Goal: Task Accomplishment & Management: Complete application form

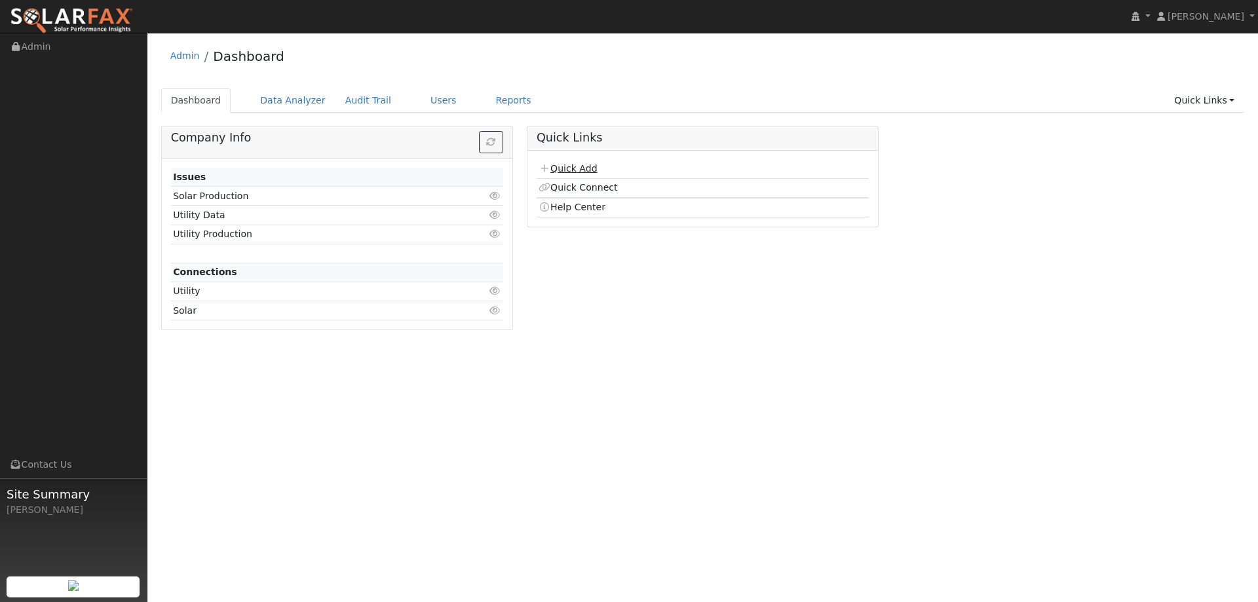
click at [570, 168] on link "Quick Add" at bounding box center [568, 168] width 58 height 10
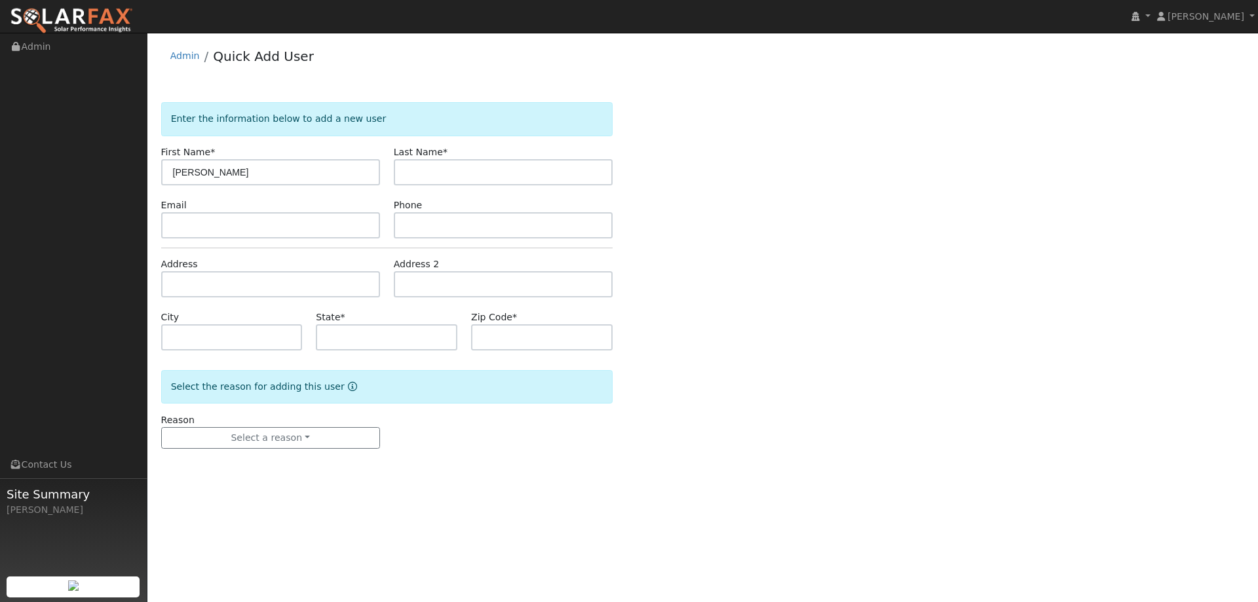
type input "[PERSON_NAME]"
click at [427, 165] on input "text" at bounding box center [503, 172] width 219 height 26
type input "Hodnett"
click at [223, 226] on input "text" at bounding box center [270, 225] width 219 height 26
click at [360, 235] on input "text" at bounding box center [270, 225] width 219 height 26
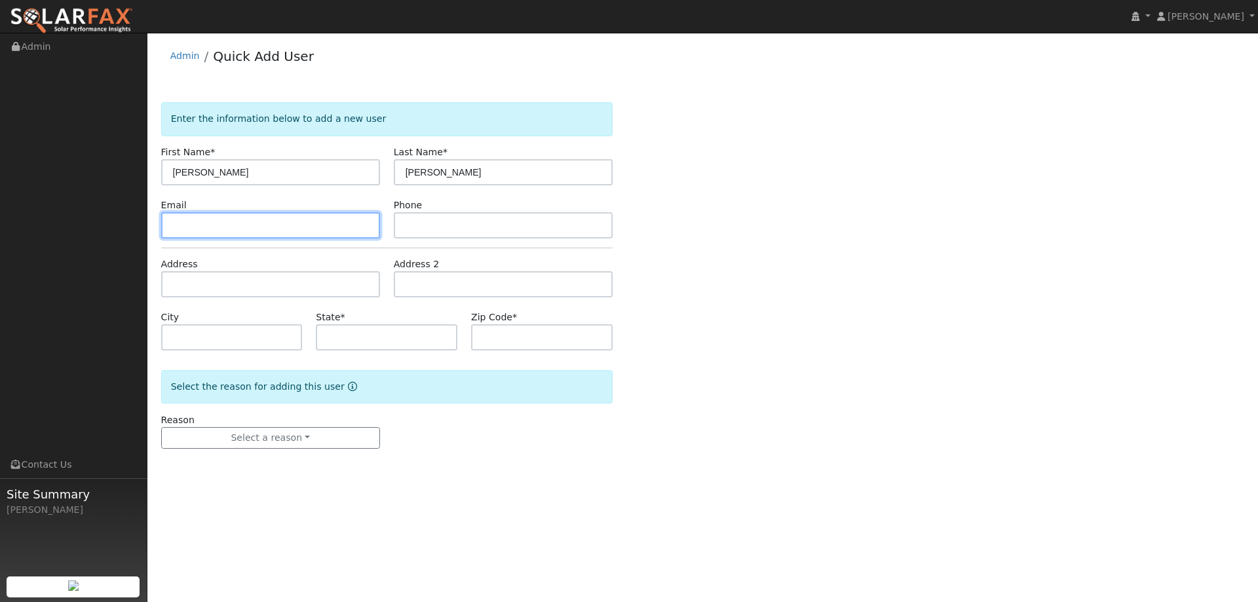
paste input "dhodnett04@aol.com"
type input "dhodnett04@aol.com"
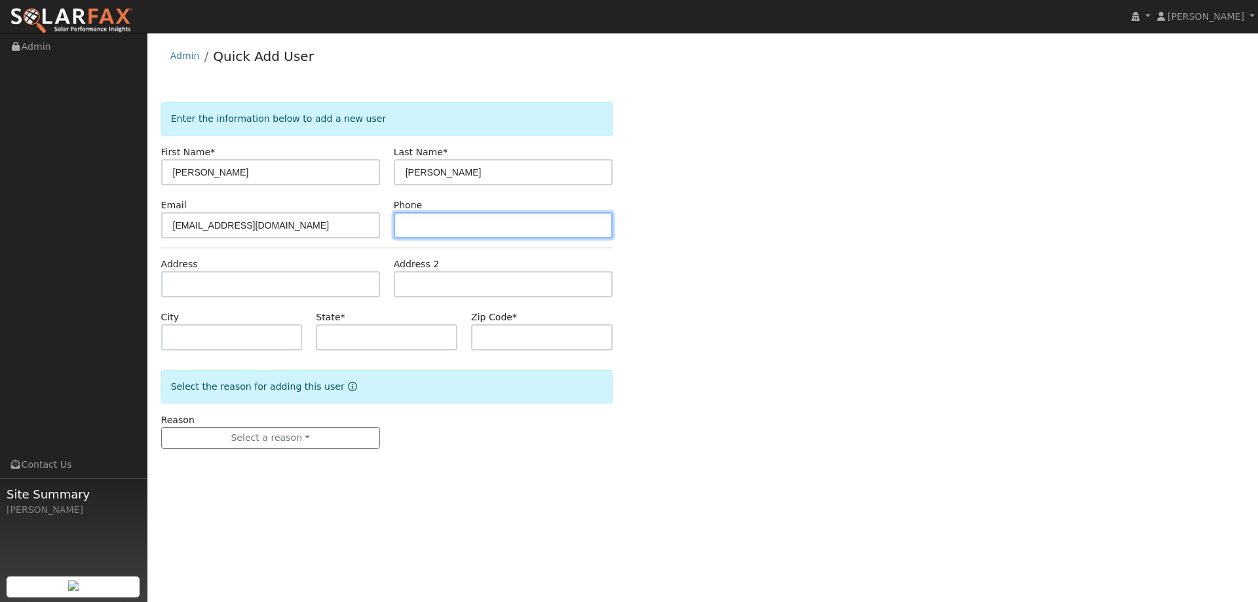
click at [434, 228] on input "text" at bounding box center [503, 225] width 219 height 26
paste input "(707) 226-6924"
type input "(707) 226-6924"
click at [383, 284] on div "Address" at bounding box center [270, 278] width 233 height 40
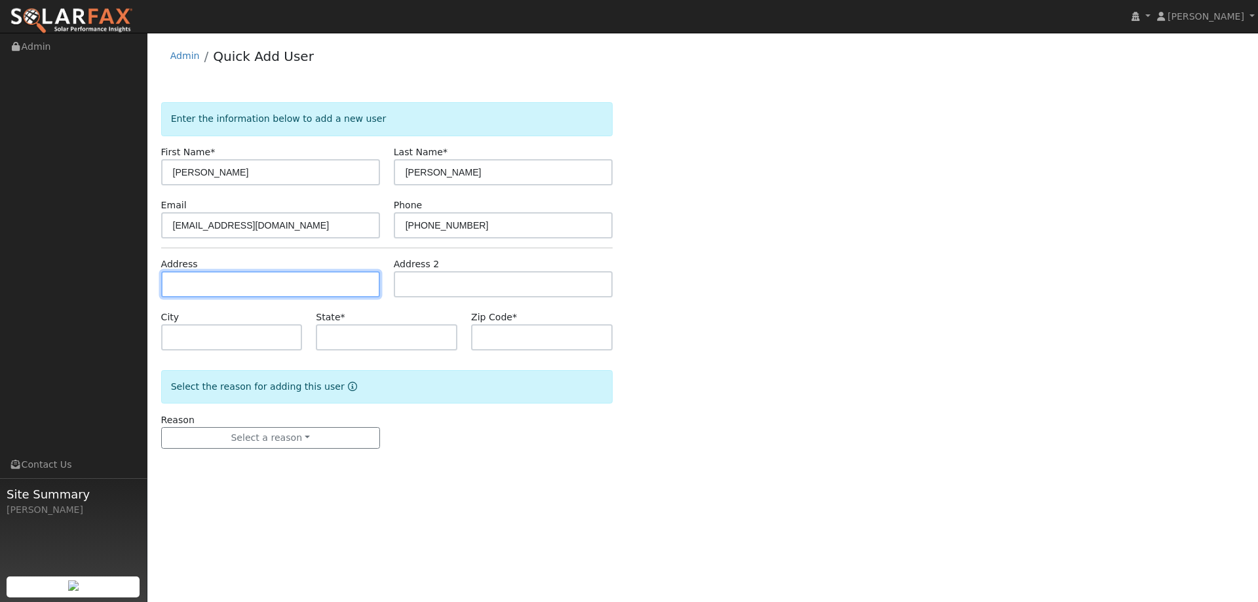
type input "v"
click at [367, 283] on input "v" at bounding box center [270, 284] width 219 height 26
paste input "1825 Trower Ave"
type input "1825 Trower Avenue"
type input "Napa"
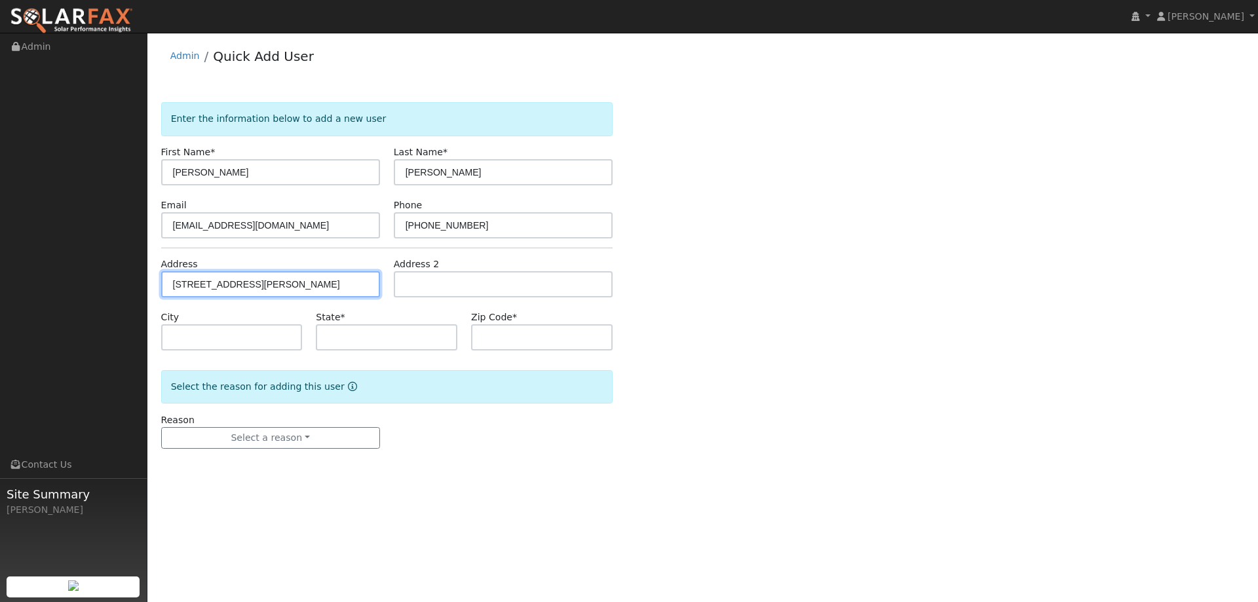
type input "CA"
type input "94558"
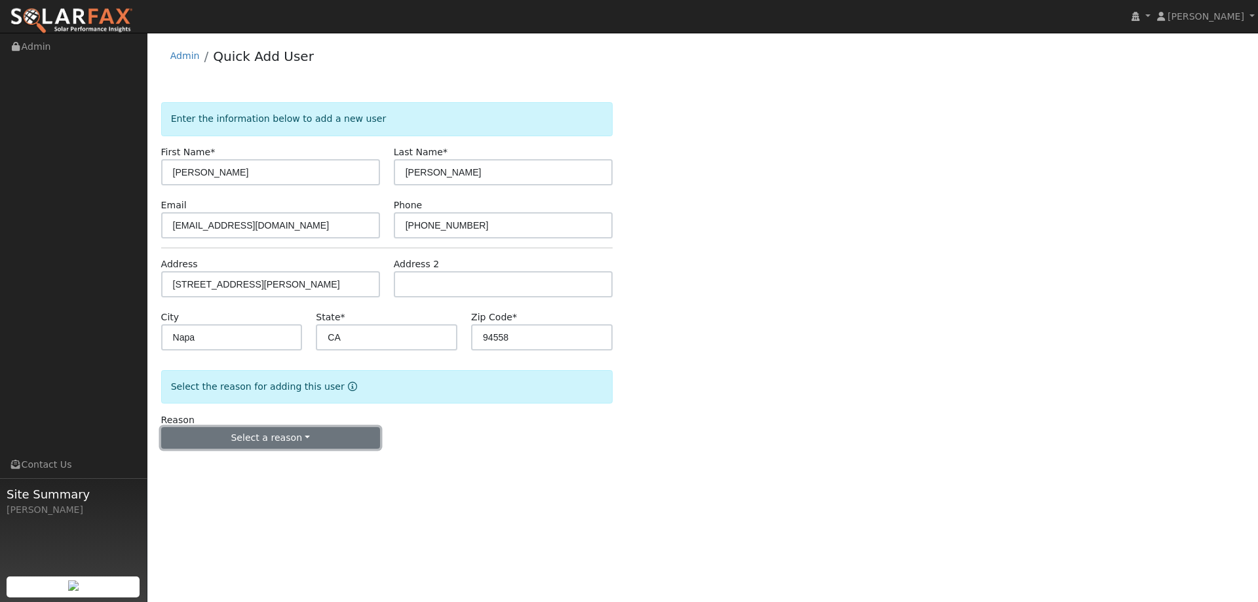
drag, startPoint x: 324, startPoint y: 445, endPoint x: 320, endPoint y: 436, distance: 10.0
click at [324, 442] on button "Select a reason" at bounding box center [270, 438] width 219 height 22
click at [250, 457] on link "New lead" at bounding box center [234, 465] width 145 height 18
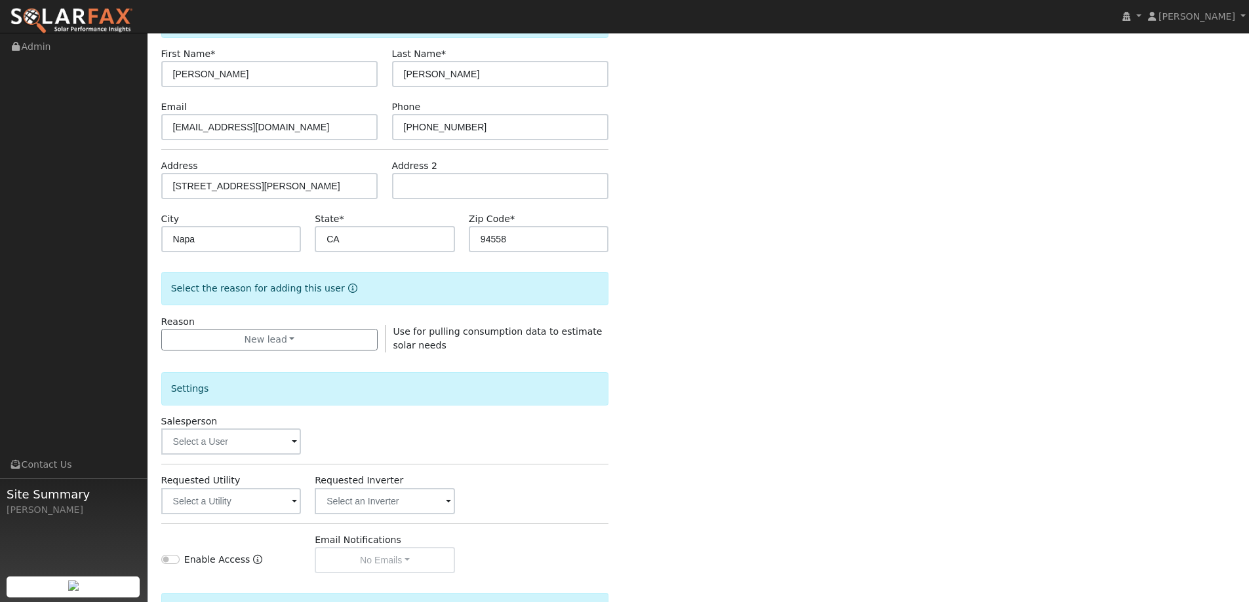
scroll to position [246, 0]
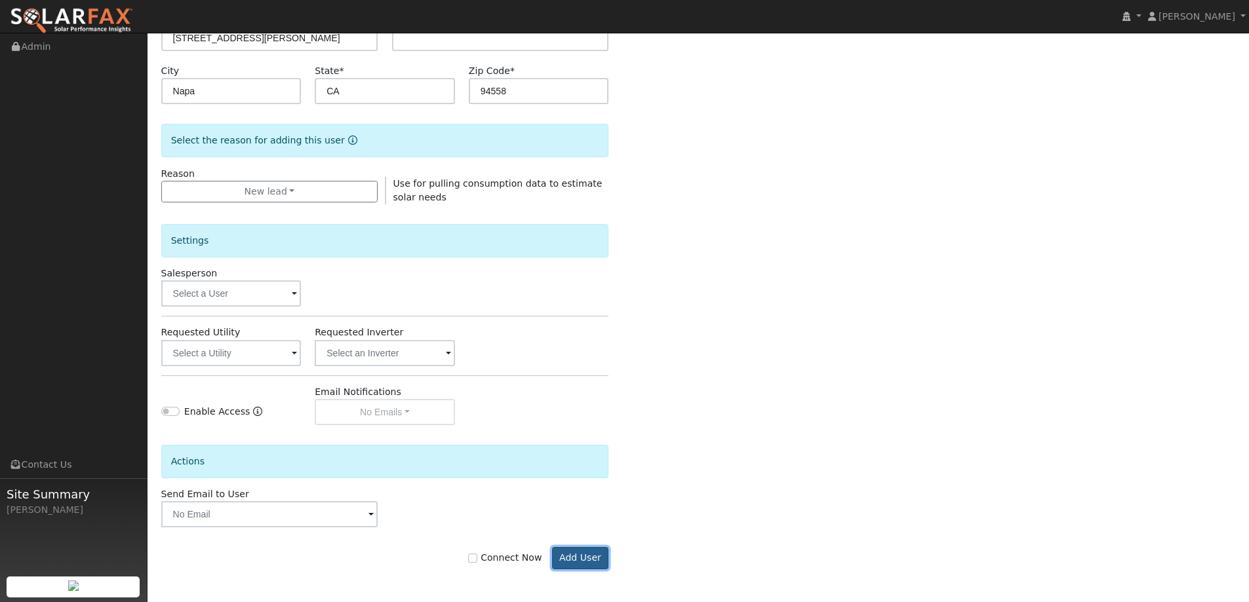
click at [587, 558] on button "Add User" at bounding box center [580, 558] width 57 height 22
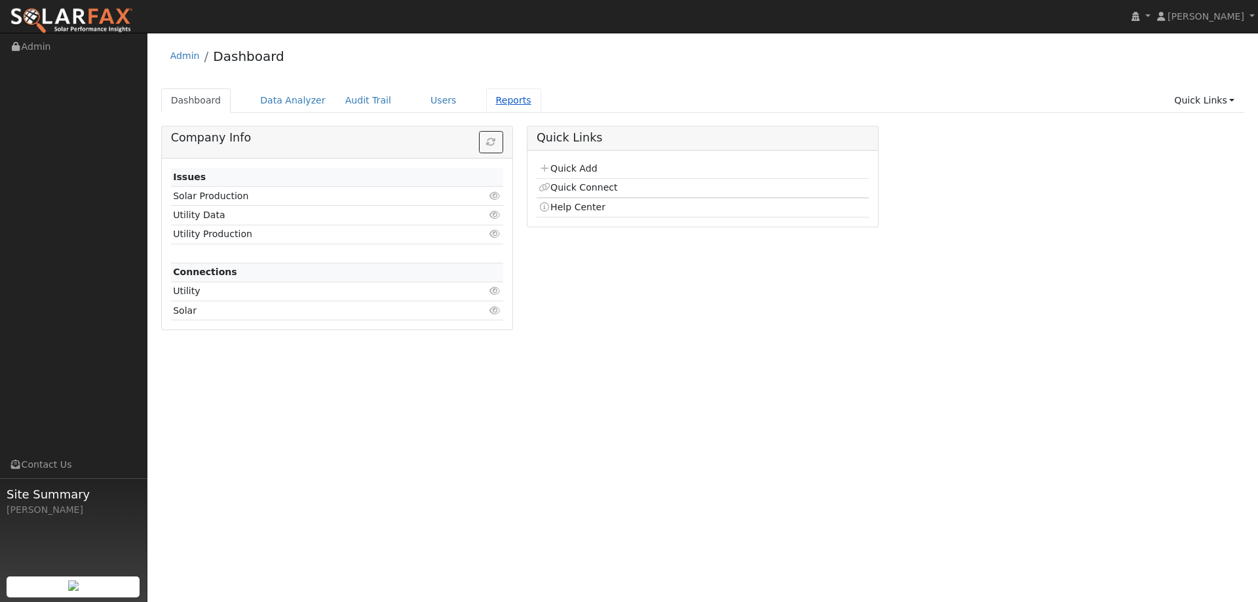
click at [488, 102] on link "Reports" at bounding box center [513, 100] width 55 height 24
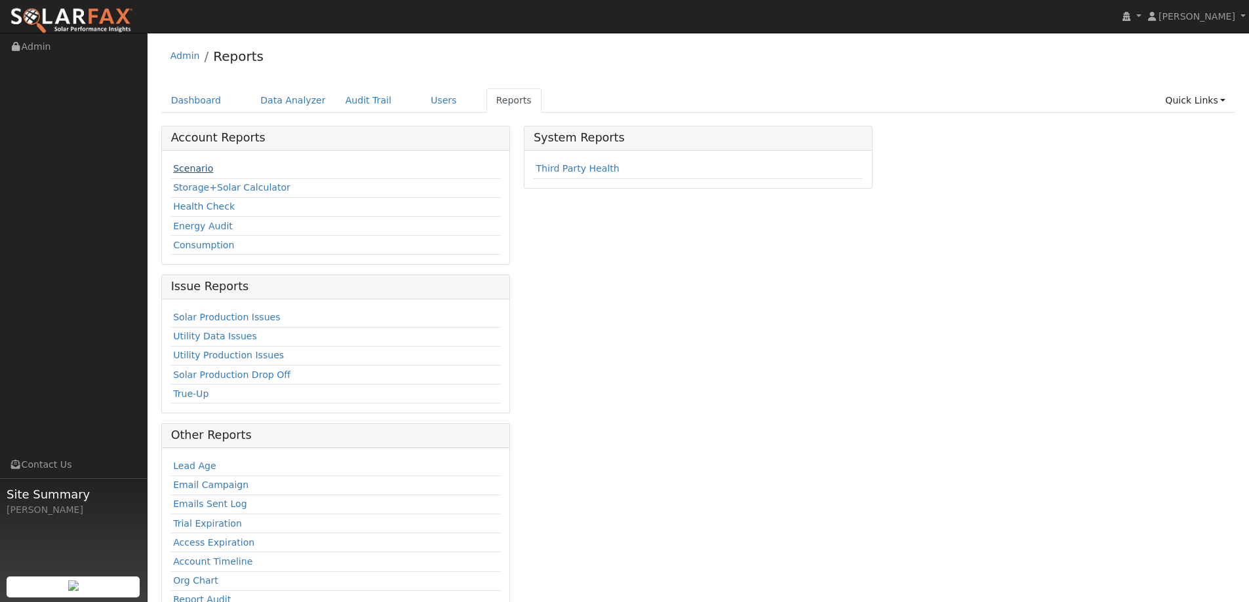
click at [197, 166] on link "Scenario" at bounding box center [193, 168] width 40 height 10
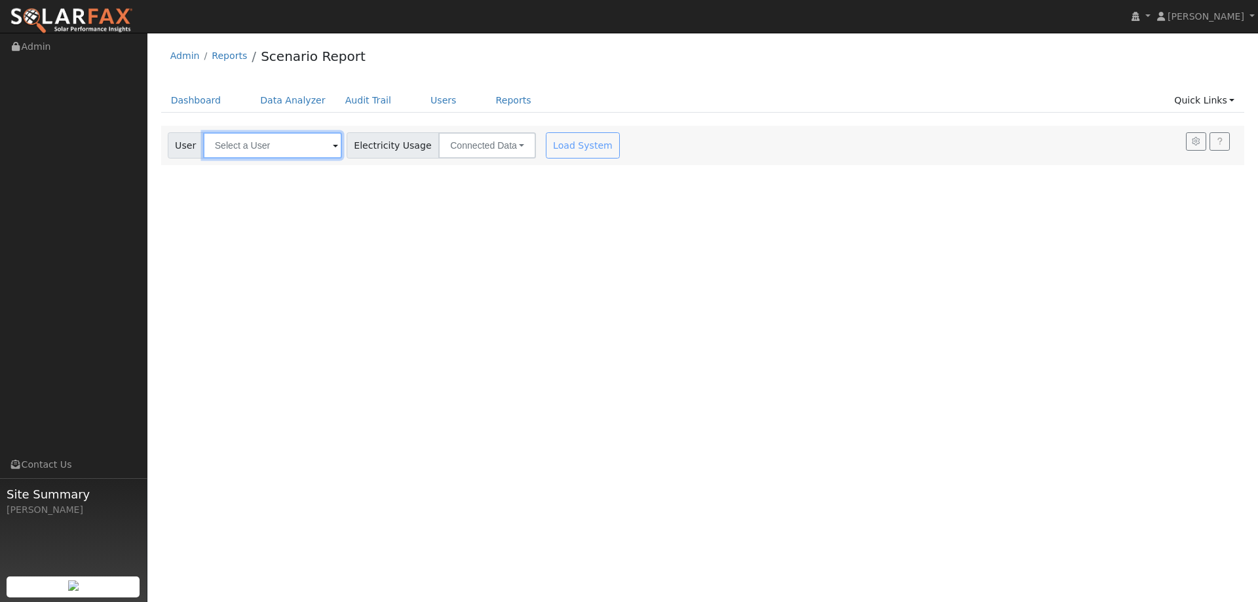
click at [296, 153] on input "text" at bounding box center [272, 145] width 139 height 26
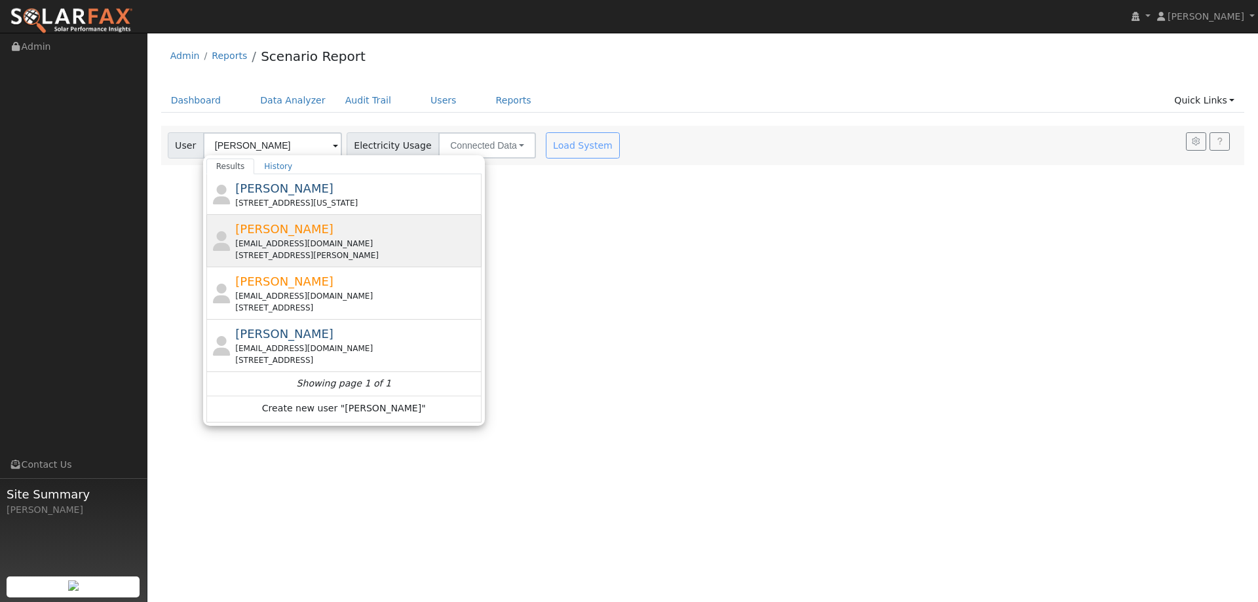
click at [378, 250] on div "[STREET_ADDRESS][PERSON_NAME]" at bounding box center [356, 256] width 243 height 12
type input "[PERSON_NAME]"
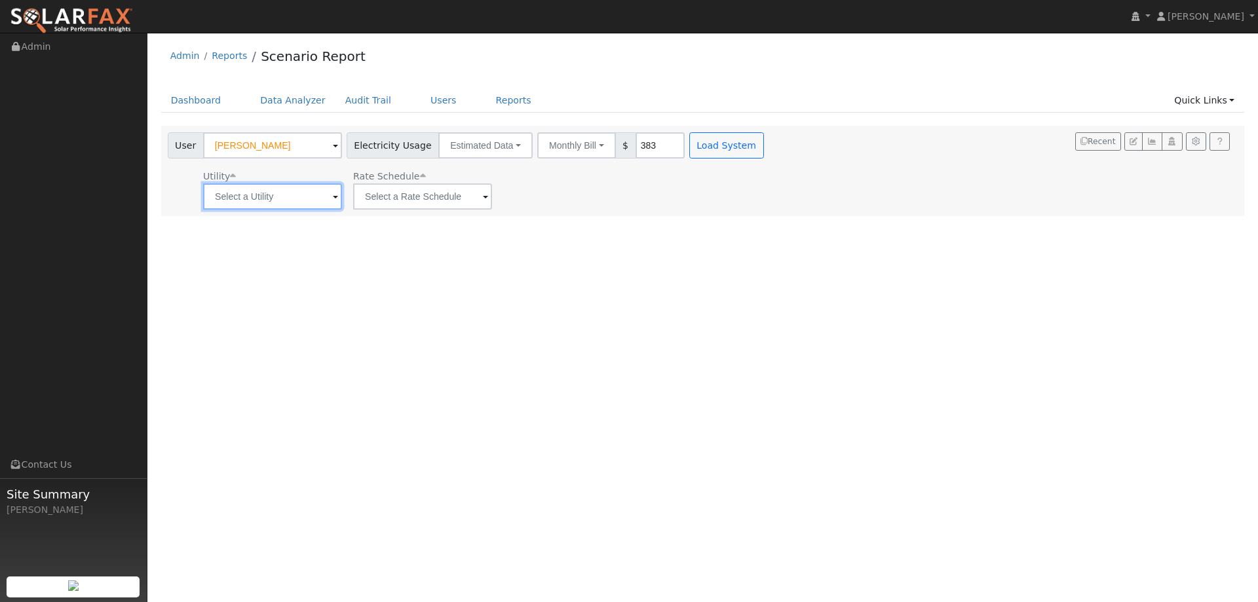
click at [275, 203] on input "text" at bounding box center [272, 197] width 139 height 26
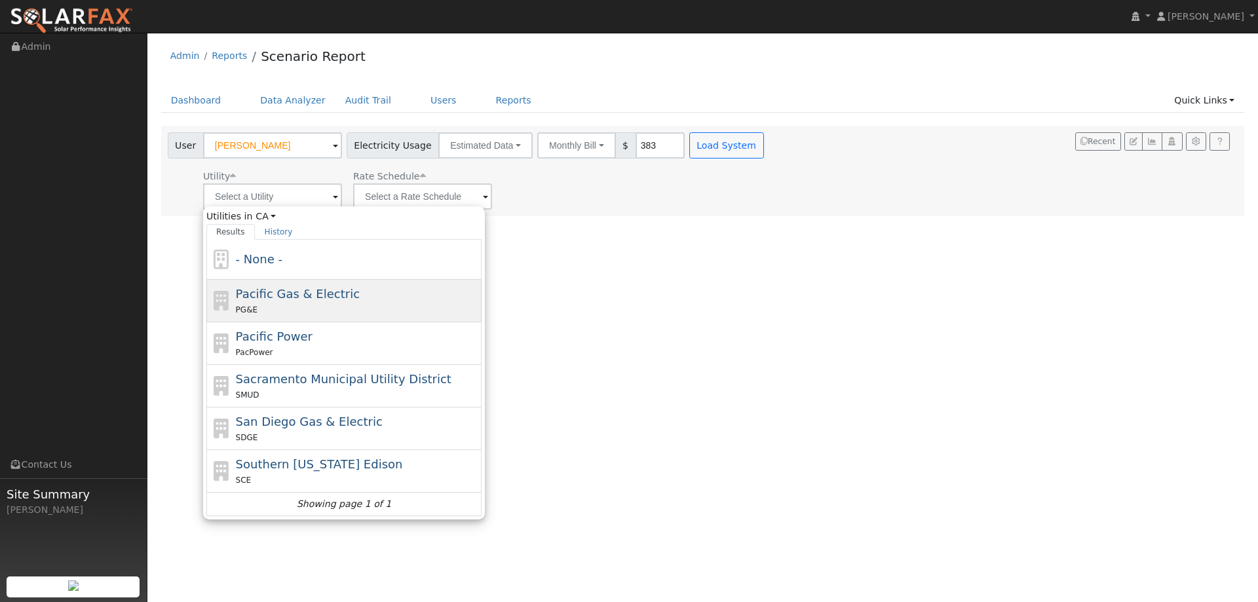
click at [254, 307] on span "PG&E" at bounding box center [247, 309] width 22 height 9
type input "Pacific Gas & Electric"
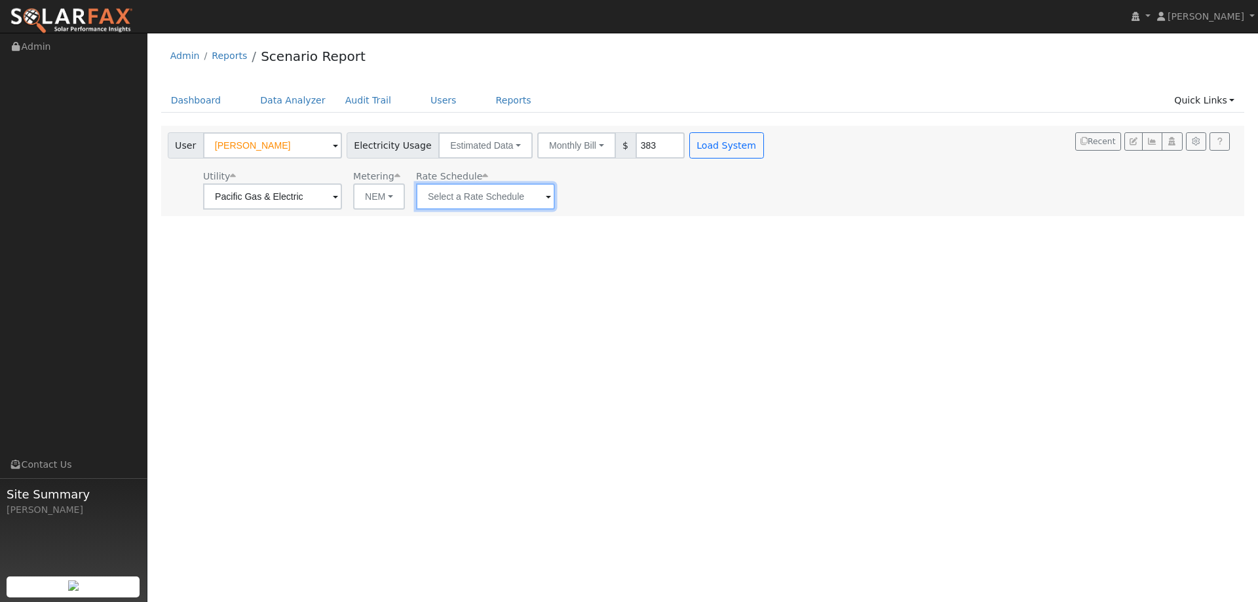
click at [442, 200] on input "text" at bounding box center [485, 197] width 139 height 26
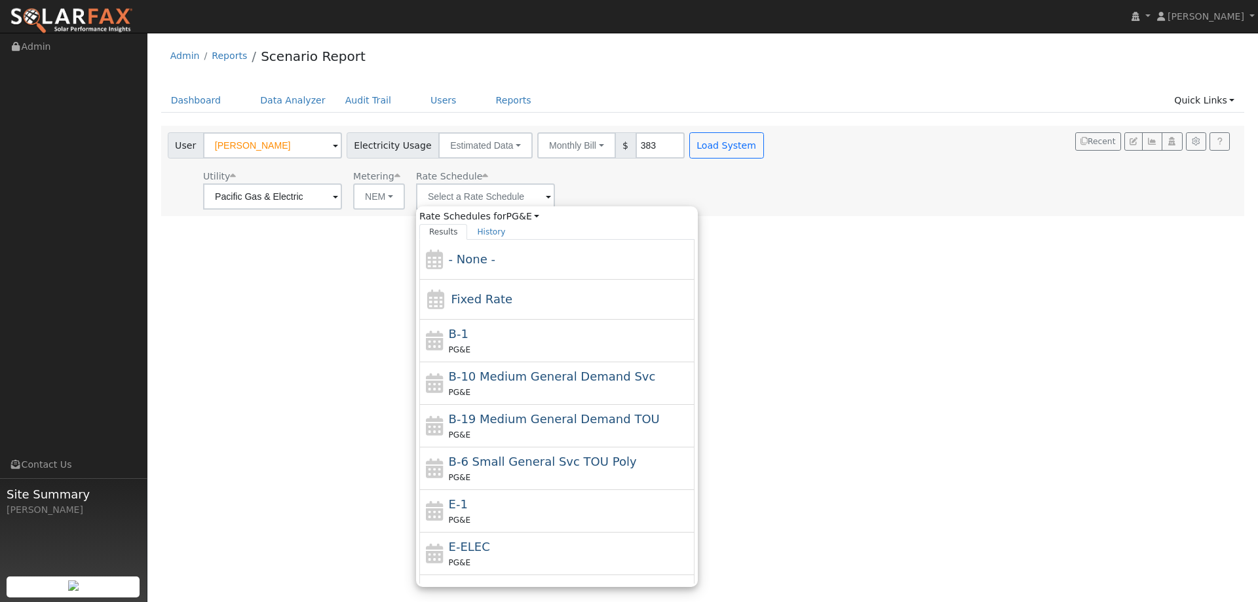
click at [509, 518] on div "PG&E" at bounding box center [570, 520] width 243 height 14
type input "E-1"
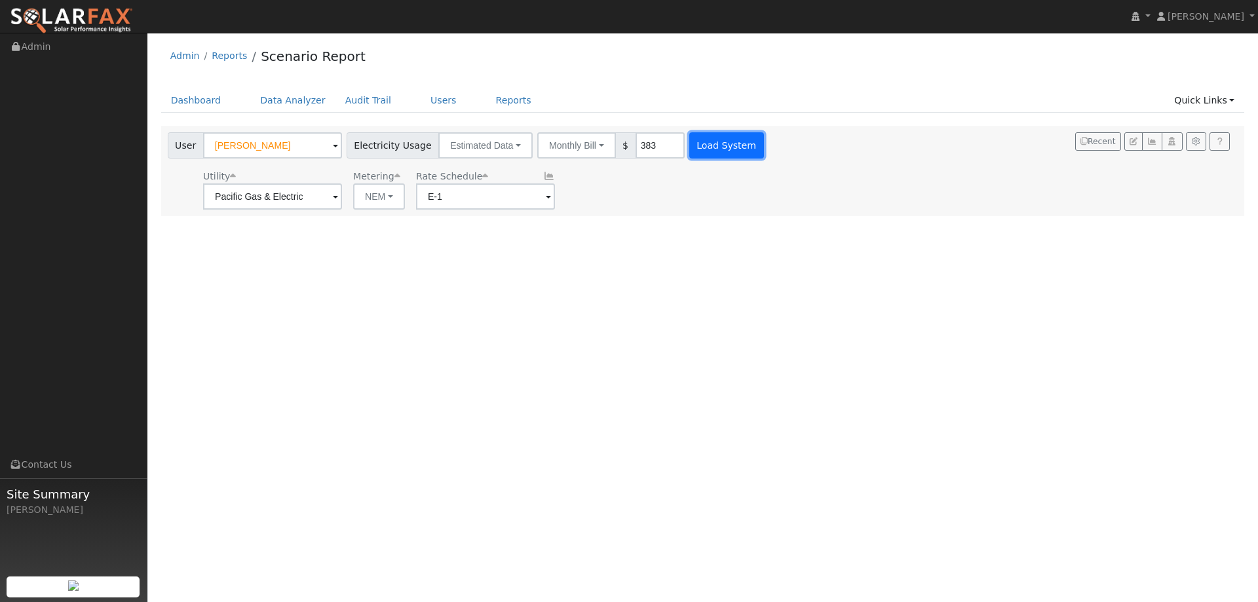
click at [731, 147] on button "Load System" at bounding box center [727, 145] width 75 height 26
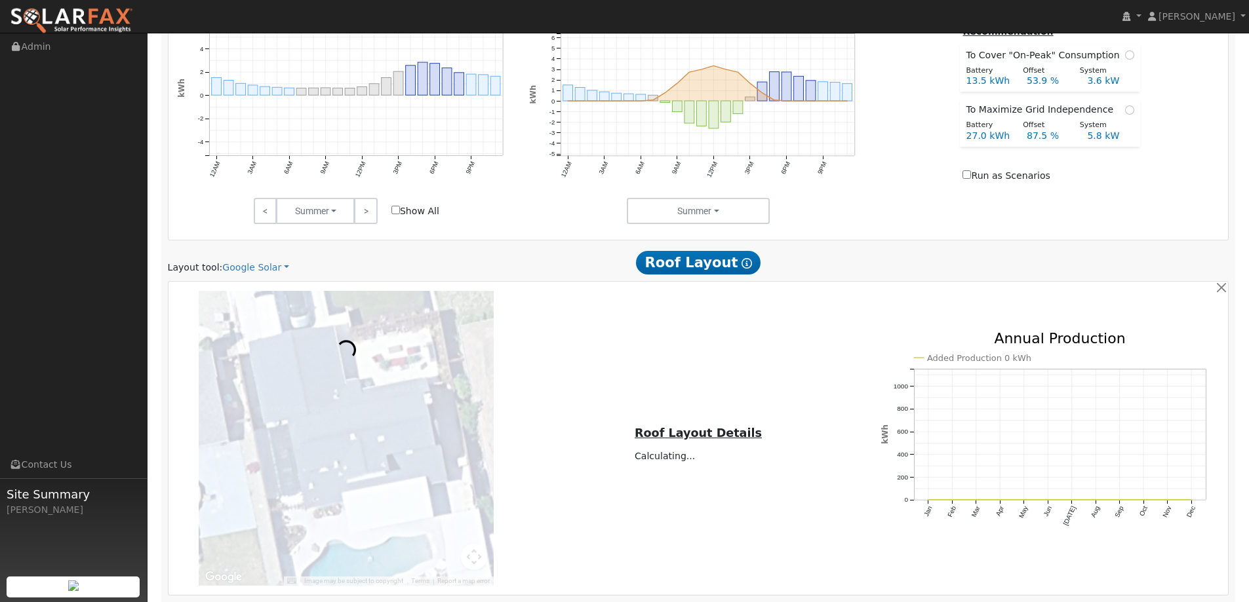
scroll to position [655, 0]
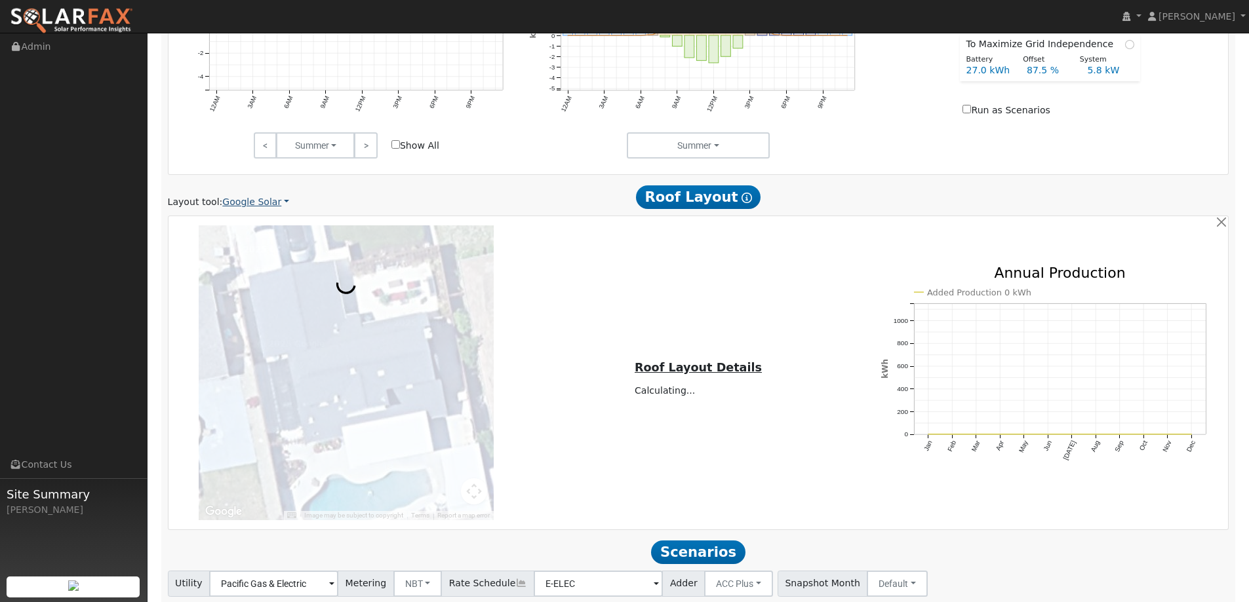
click at [271, 204] on link "Google Solar" at bounding box center [255, 202] width 67 height 14
click at [267, 261] on link "Aurora" at bounding box center [264, 262] width 91 height 18
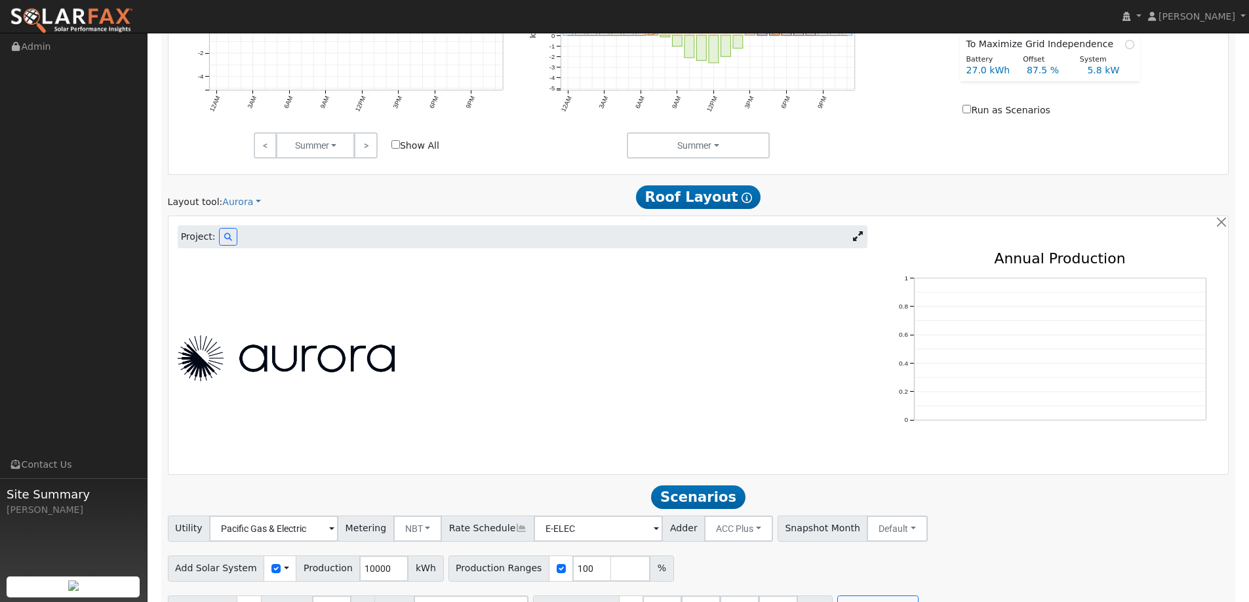
scroll to position [490, 0]
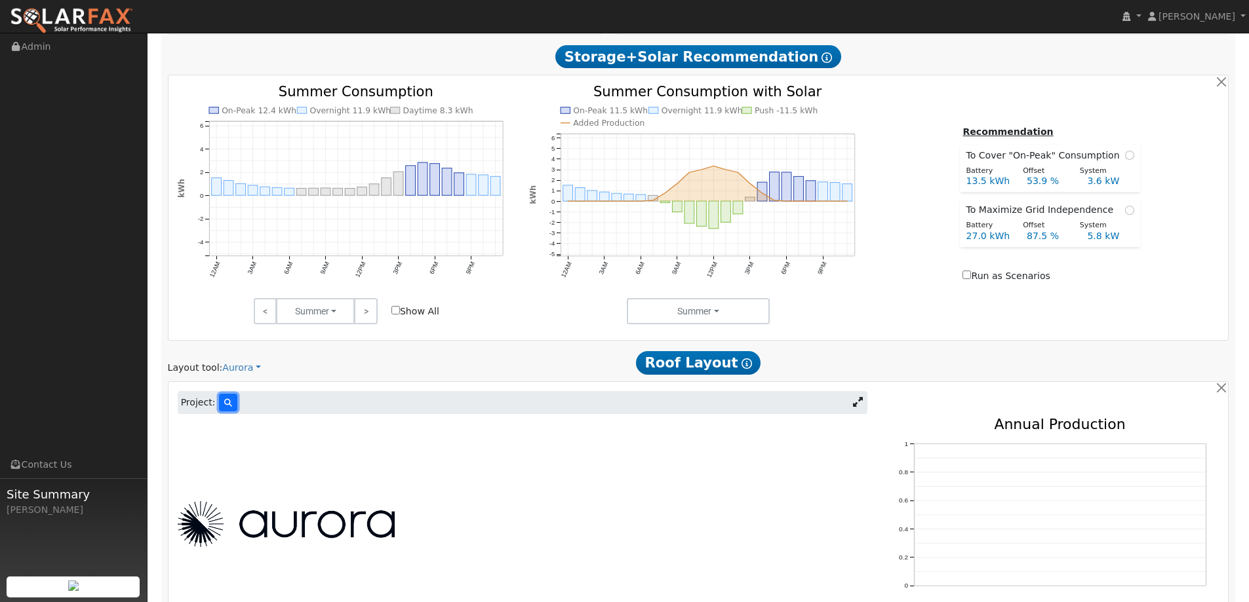
click at [224, 406] on icon at bounding box center [228, 403] width 8 height 8
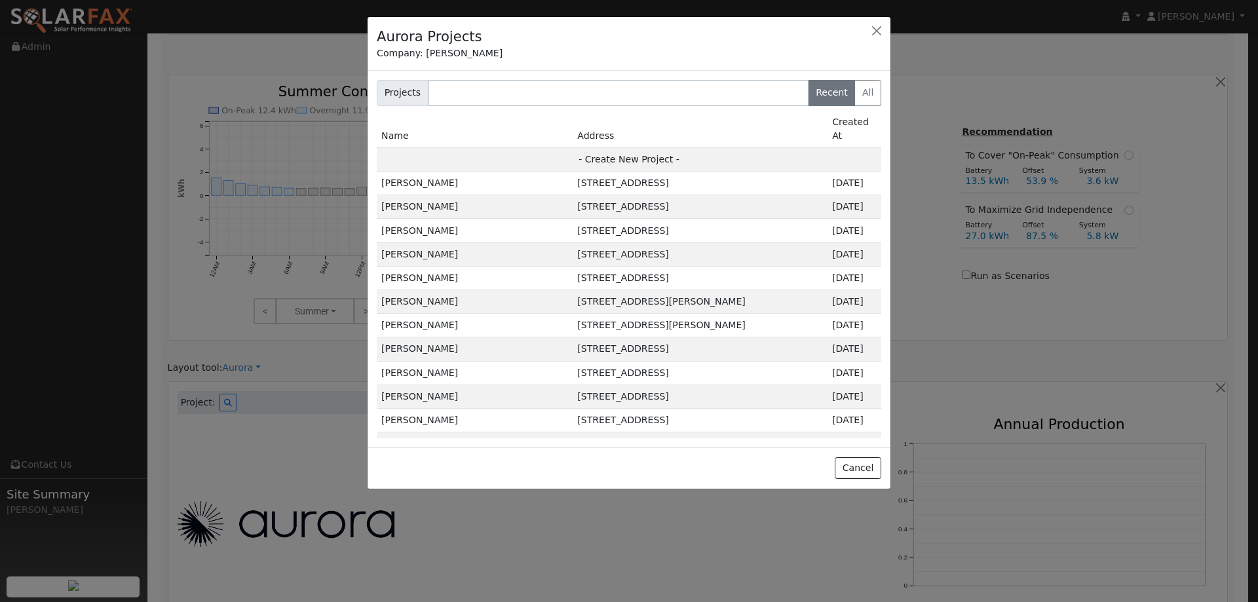
click at [653, 147] on td "- Create New Project -" at bounding box center [629, 159] width 505 height 24
type input "Dana Hodnett"
type input "1825 Trower Avenue"
type input "Napa"
type input "CA"
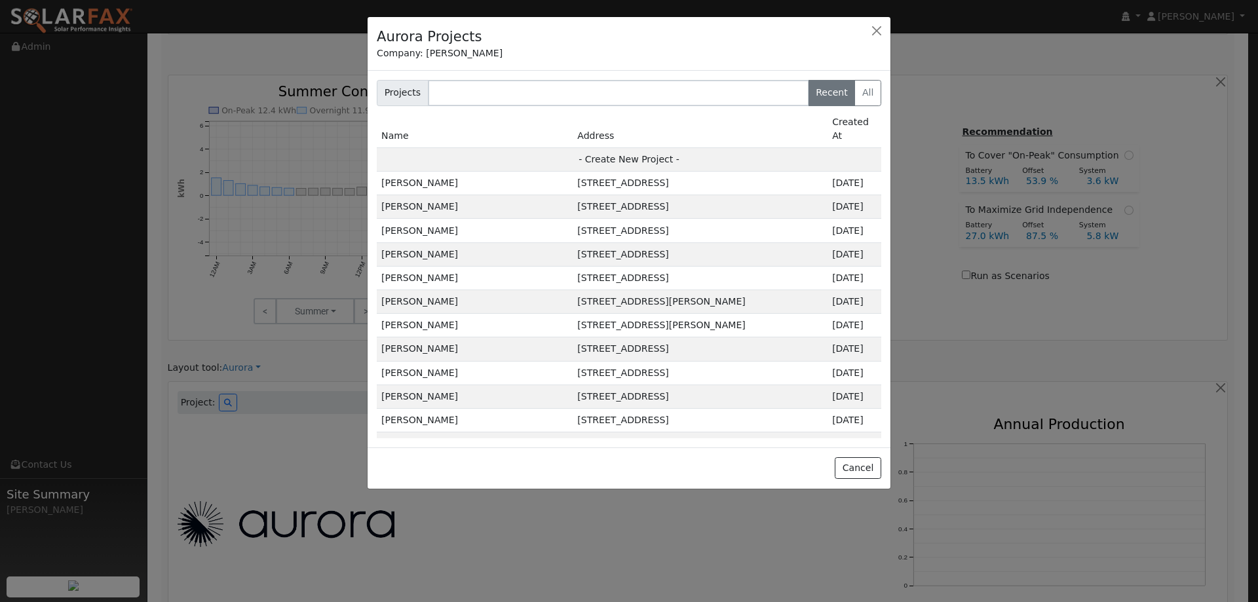
type input "94558"
type input "Design"
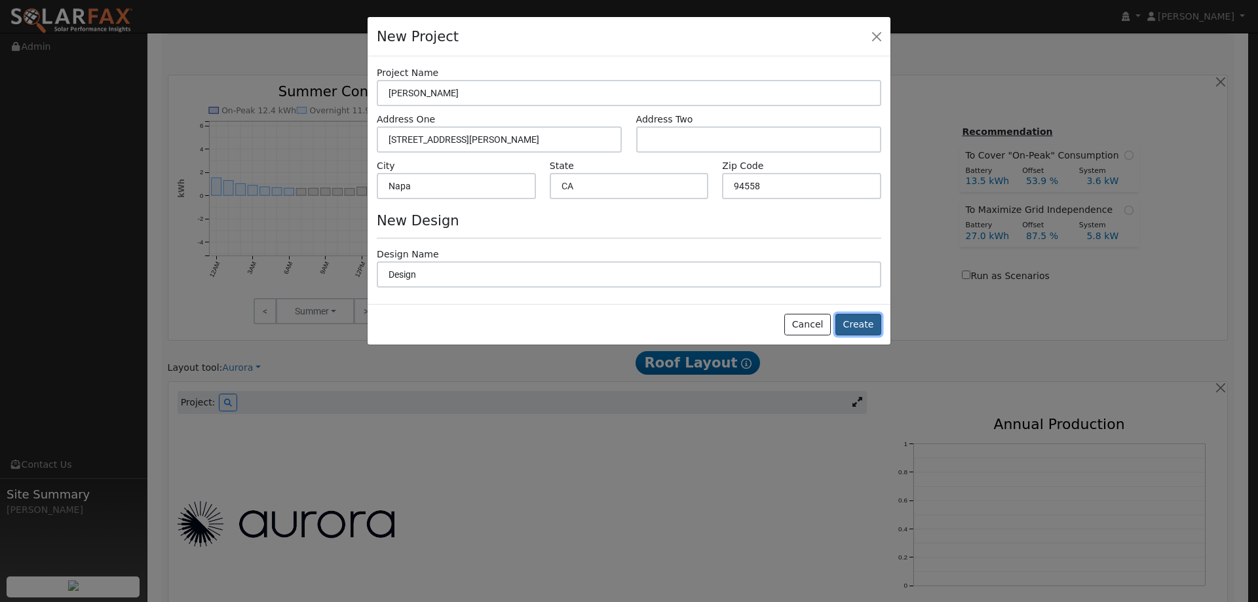
click at [870, 322] on button "Create" at bounding box center [859, 325] width 46 height 22
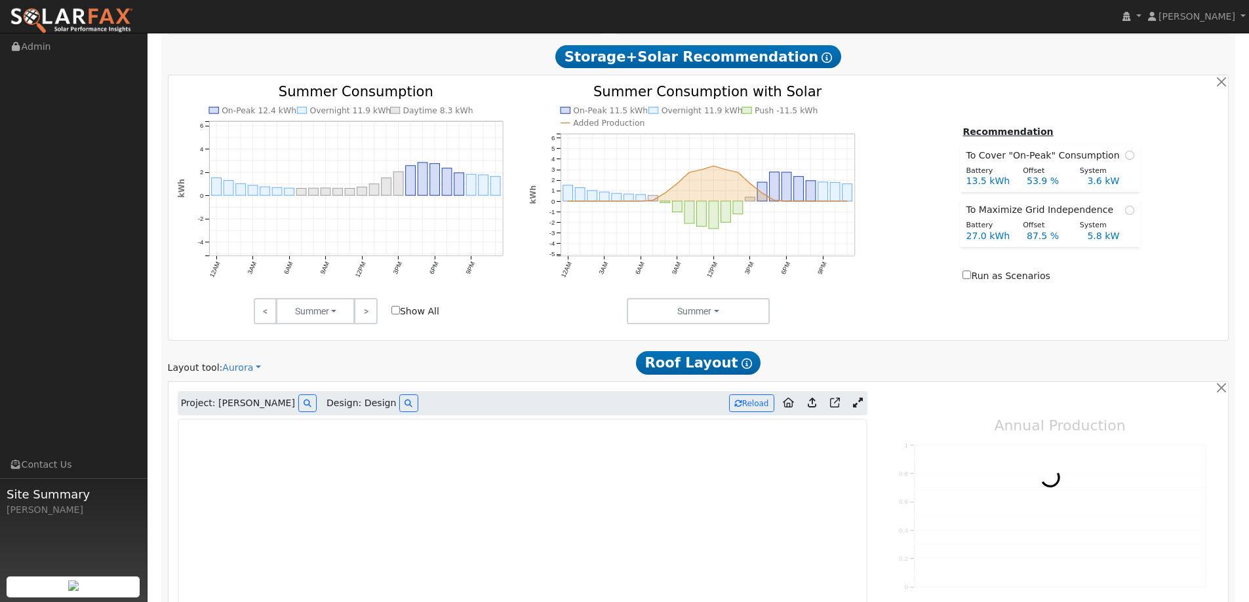
type input "0"
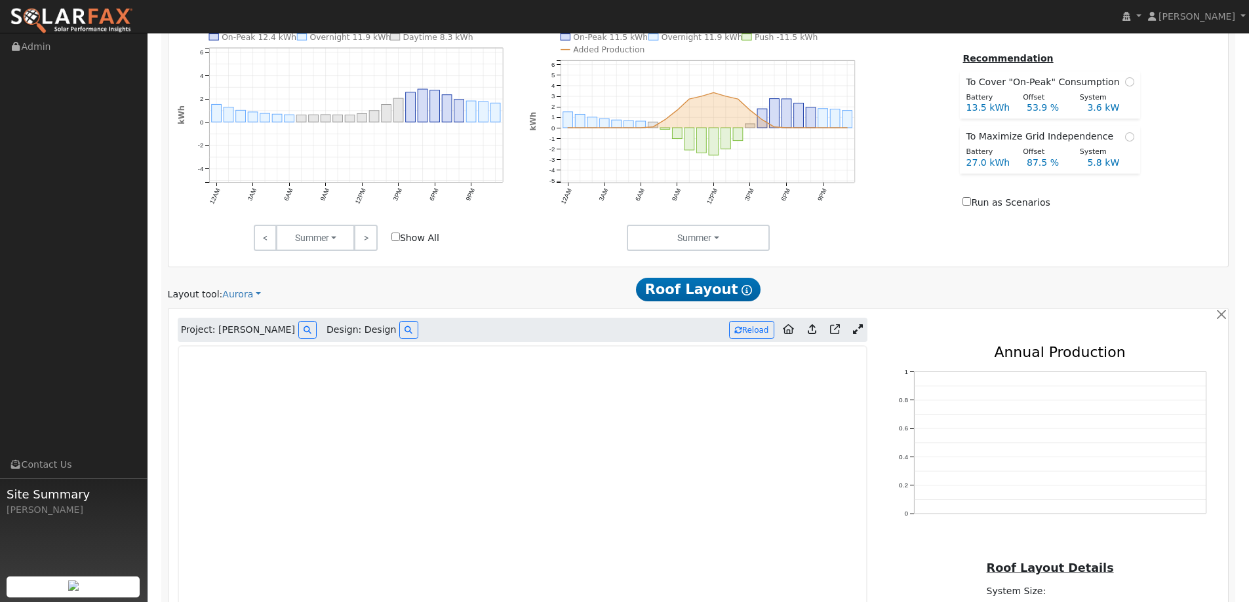
scroll to position [686, 0]
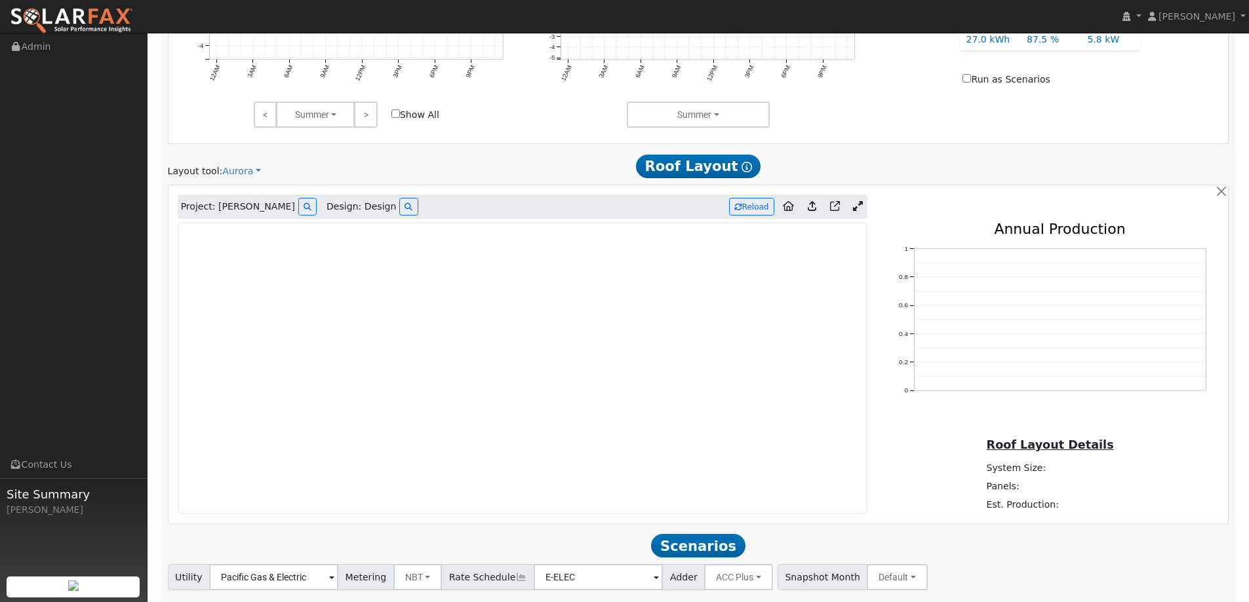
click at [88, 9] on img at bounding box center [71, 21] width 123 height 28
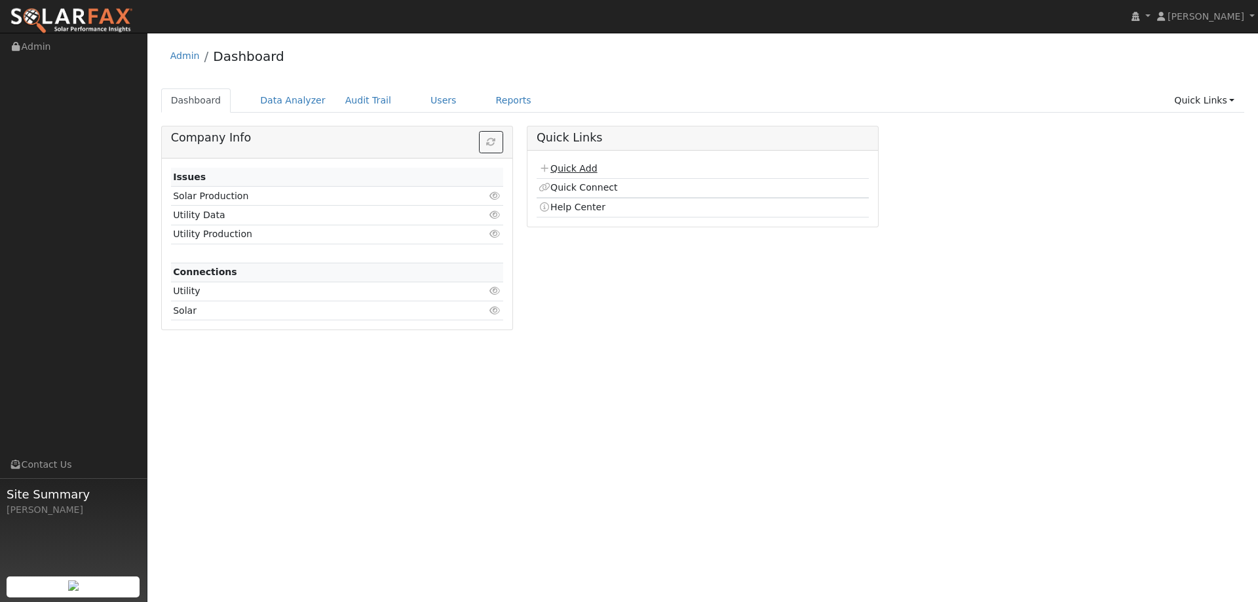
click at [563, 165] on link "Quick Add" at bounding box center [568, 168] width 58 height 10
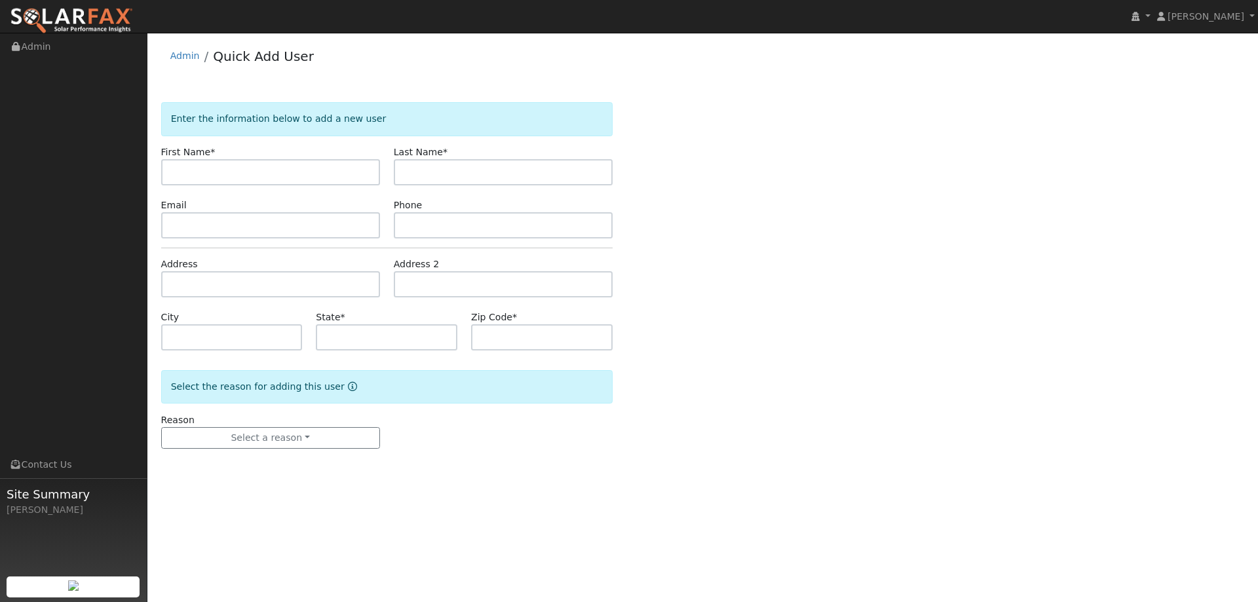
click at [364, 166] on input "text" at bounding box center [270, 172] width 219 height 26
type input "Billy"
click at [429, 170] on input "text" at bounding box center [503, 172] width 219 height 26
type input "Huang"
click at [322, 220] on input "text" at bounding box center [270, 225] width 219 height 26
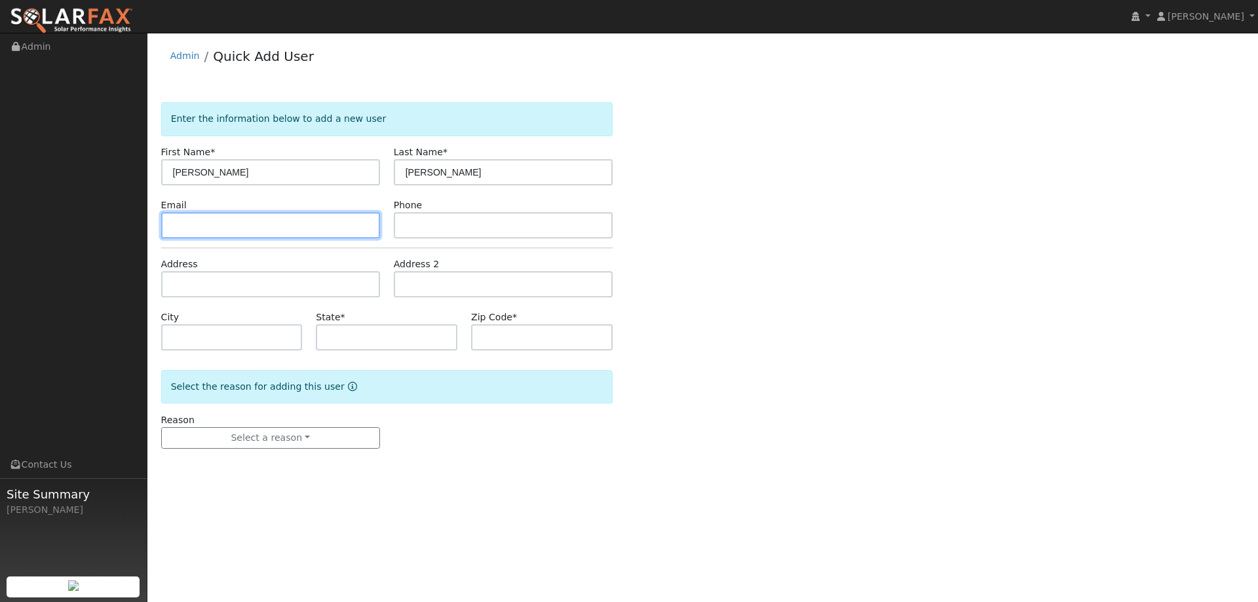
click at [245, 220] on input "text" at bounding box center [270, 225] width 219 height 26
paste input "billyh144@gmail.com"
type input "billyh144@gmail.com"
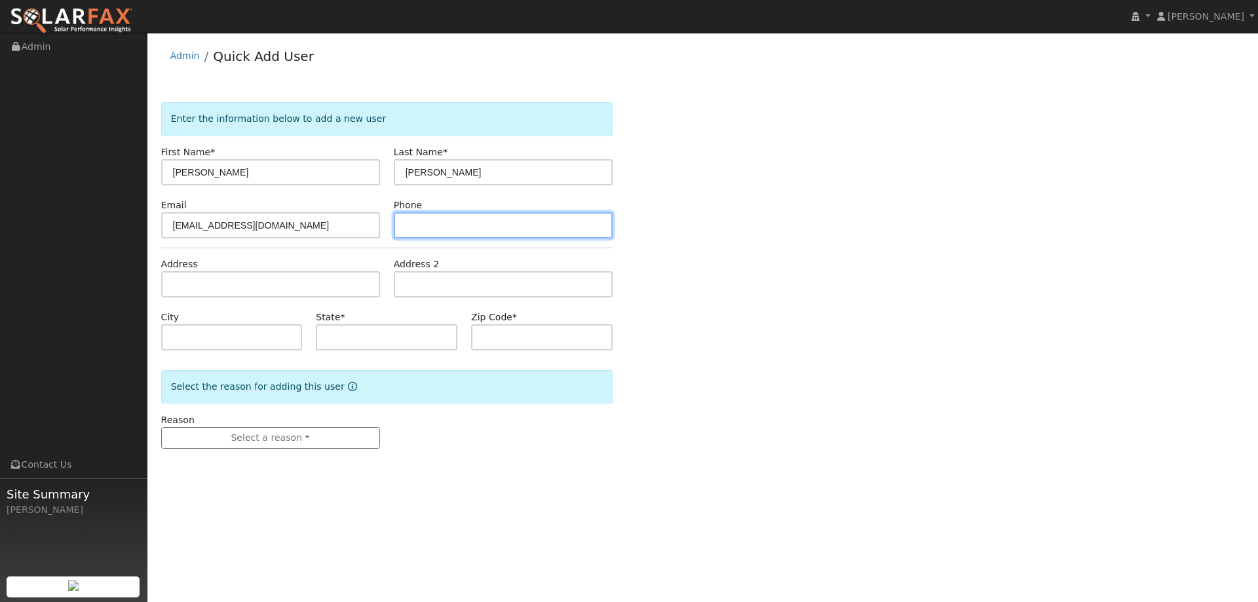
click at [457, 227] on input "text" at bounding box center [503, 225] width 219 height 26
paste input "(240) 481-4466"
type input "(240) 481-4466"
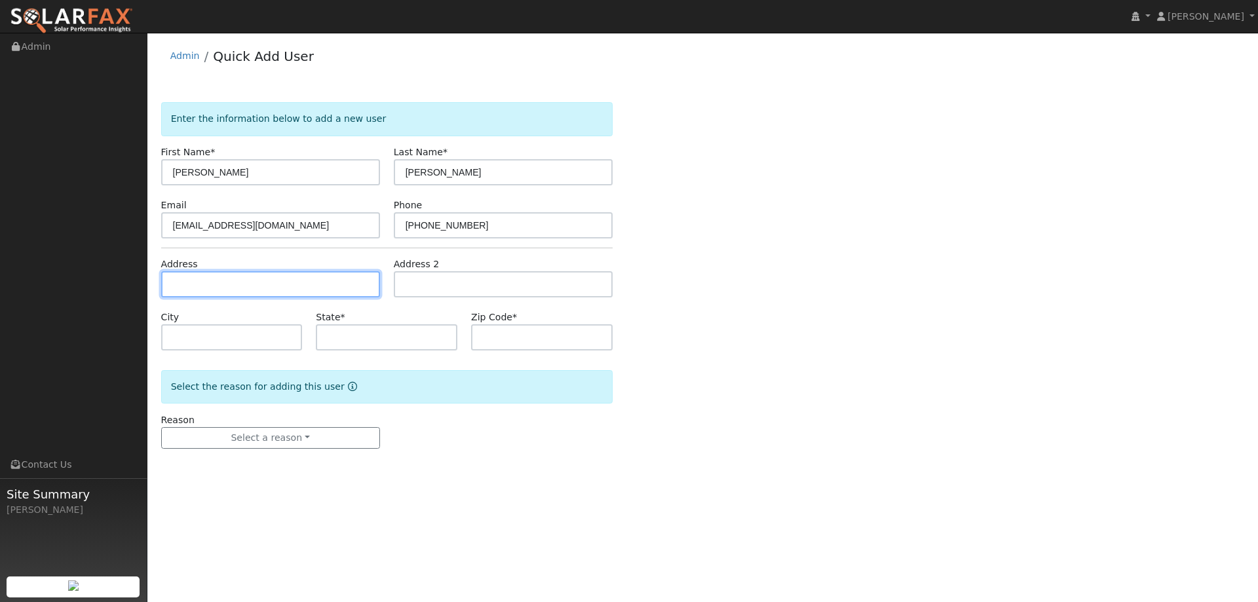
click at [304, 294] on input "text" at bounding box center [270, 284] width 219 height 26
click at [185, 280] on input "text" at bounding box center [270, 284] width 219 height 26
paste input "3346 Knollridge Dr"
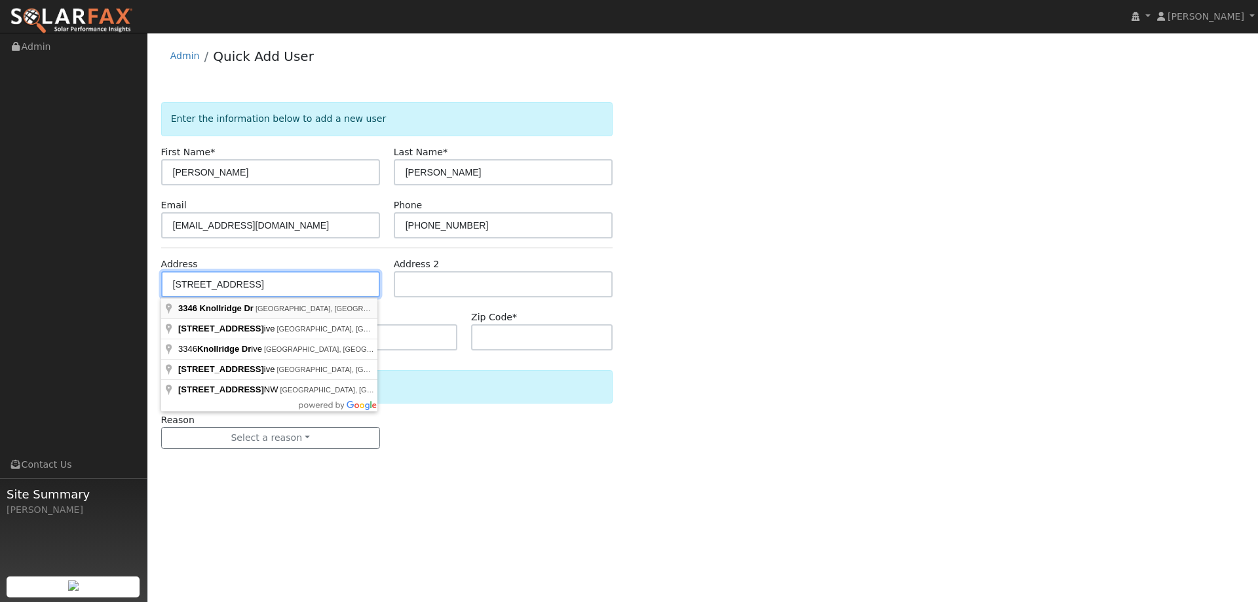
type input "3346 Knollridge Drive"
type input "El Dorado Hills"
type input "CA"
type input "95762"
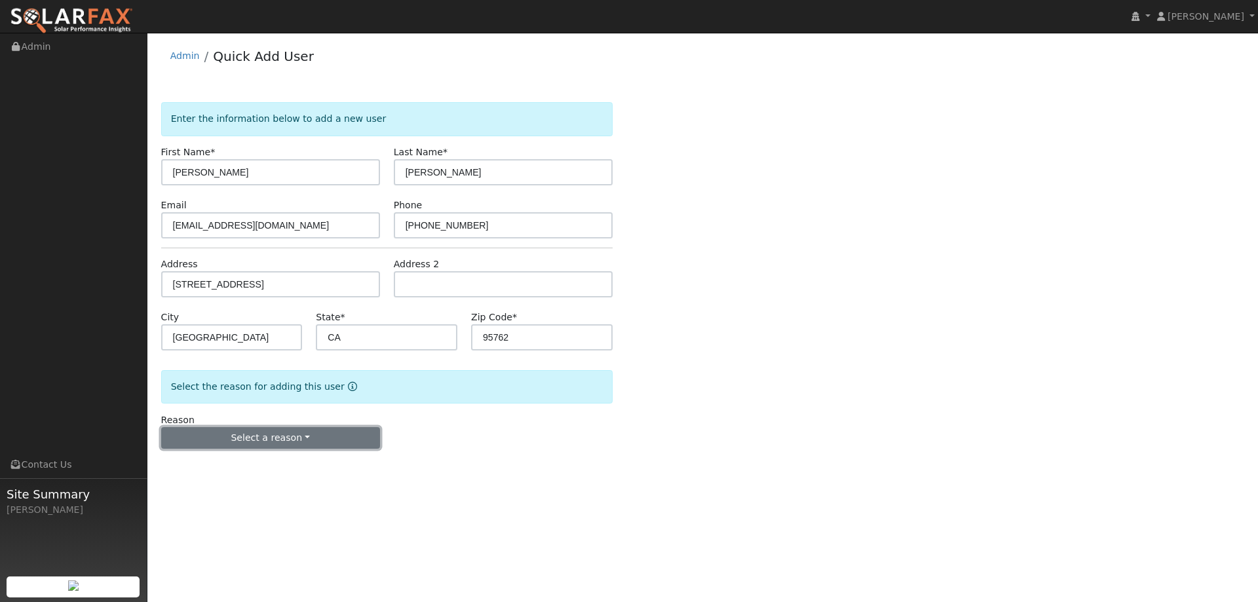
click at [338, 436] on button "Select a reason" at bounding box center [270, 438] width 219 height 22
click at [260, 463] on link "New lead" at bounding box center [234, 465] width 145 height 18
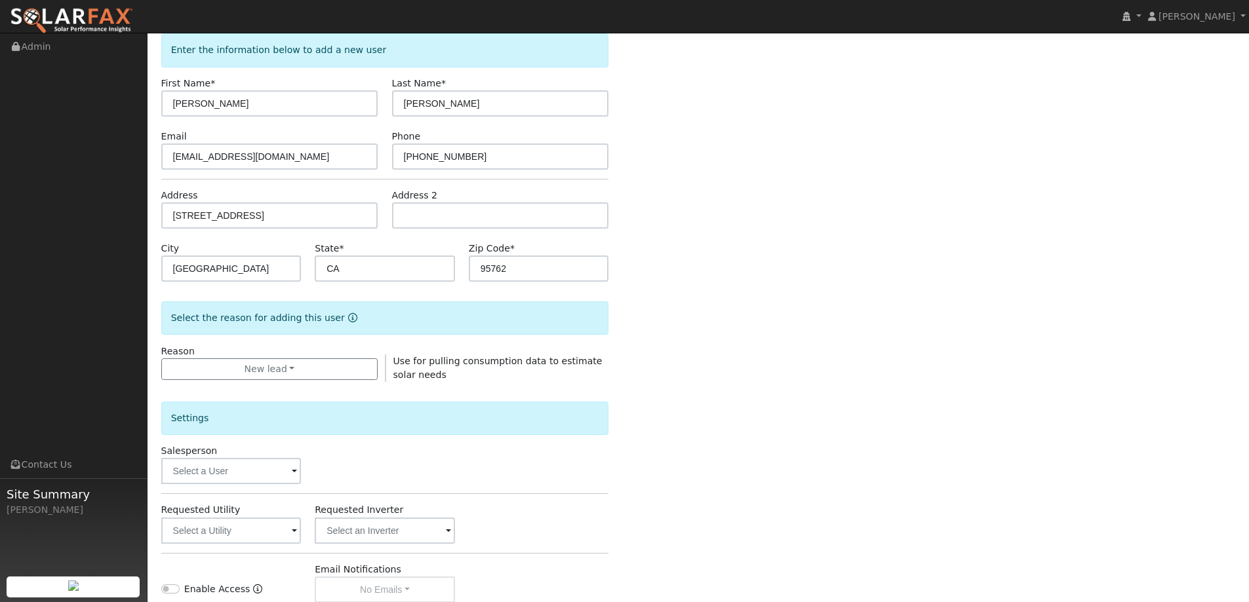
scroll to position [246, 0]
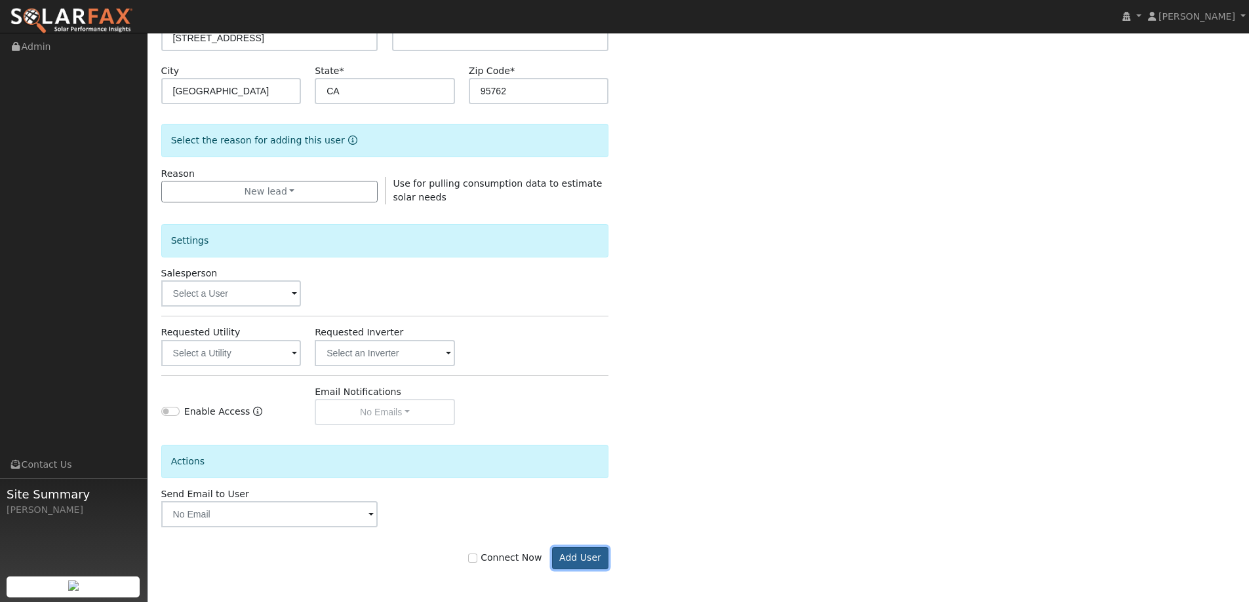
click at [577, 554] on button "Add User" at bounding box center [580, 558] width 57 height 22
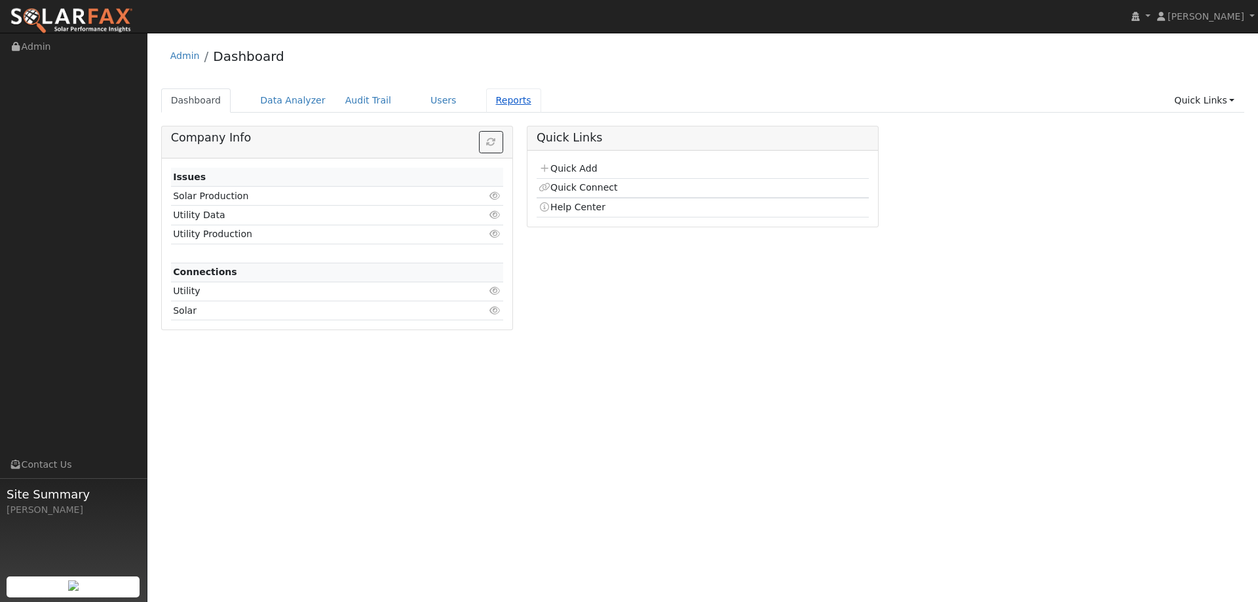
click at [486, 107] on link "Reports" at bounding box center [513, 100] width 55 height 24
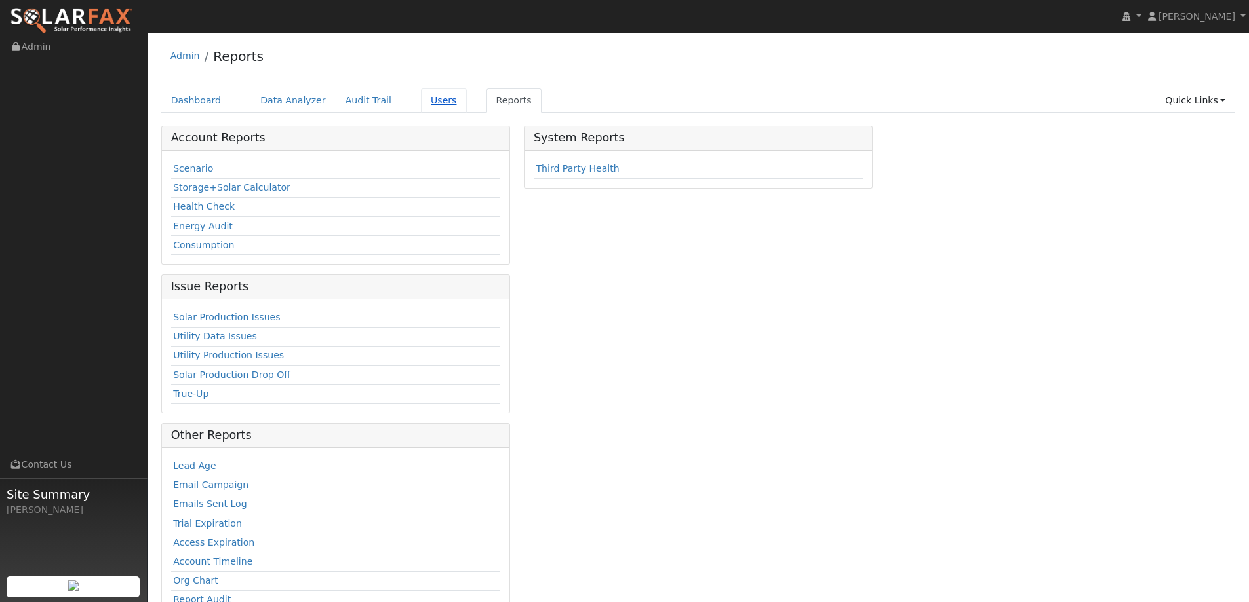
click at [421, 113] on link "Users" at bounding box center [444, 100] width 46 height 24
